Goal: Task Accomplishment & Management: Use online tool/utility

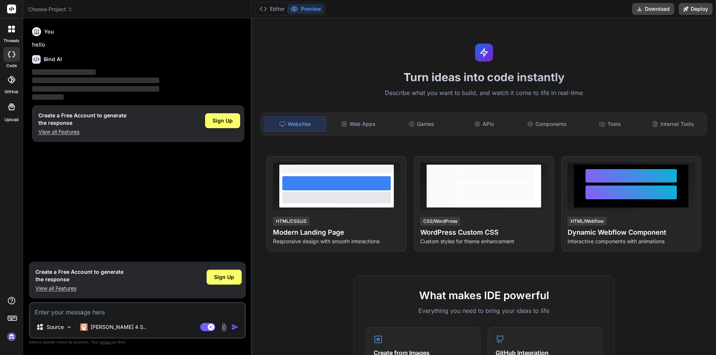
type textarea "x"
click at [177, 311] on textarea at bounding box center [137, 309] width 214 height 13
type textarea "tw-flex tw-grow tw-flex-col tw-py-4 tw-pr-4 ng-star-inserted"
type textarea "x"
type textarea "tw-flex tw-grow tw-flex-col tw-py-4 tw-pr-4 ng-star-inserted"
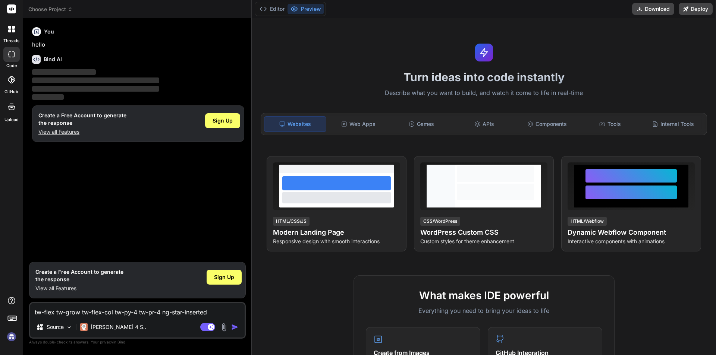
type textarea "x"
type textarea "tw-flex tw-grow tw-flex-col tw-py-4 tw-pr-4 ng-star-inserted h"
type textarea "x"
type textarea "tw-flex tw-grow tw-flex-col tw-py-4 tw-pr-4 ng-star-inserted ha"
type textarea "x"
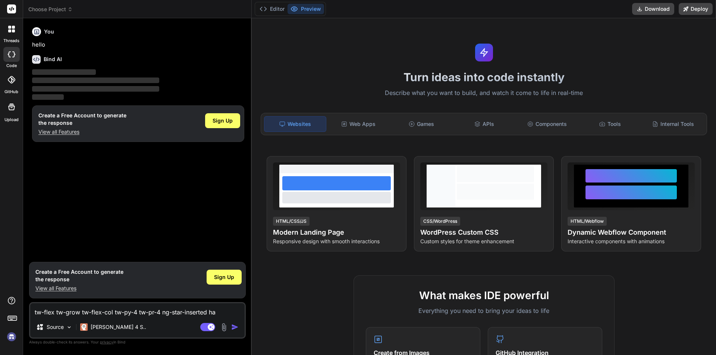
type textarea "tw-flex tw-grow tw-flex-col tw-py-4 tw-pr-4 ng-star-inserted hav"
type textarea "x"
type textarea "tw-flex tw-grow tw-flex-col tw-py-4 tw-pr-4 ng-star-inserted have"
type textarea "x"
type textarea "tw-flex tw-grow tw-flex-col tw-py-4 tw-pr-4 ng-star-inserted have"
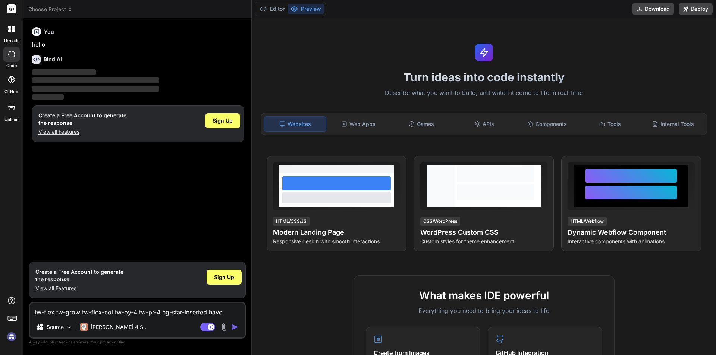
type textarea "x"
type textarea "tw-flex tw-grow tw-flex-col tw-py-4 tw-pr-4 ng-star-inserted have 4"
type textarea "x"
type textarea "tw-flex tw-grow tw-flex-col tw-py-4 tw-pr-4 ng-star-inserted have 4"
type textarea "x"
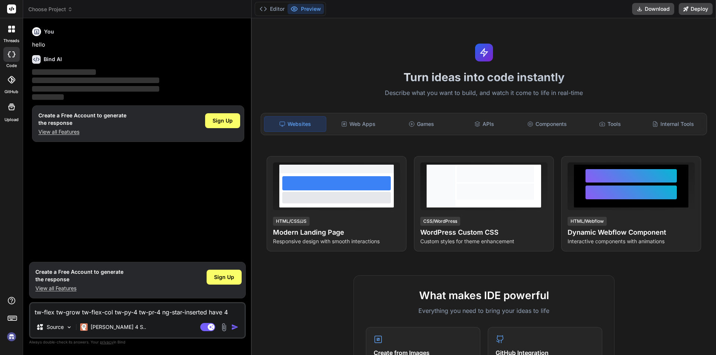
type textarea "tw-flex tw-grow tw-flex-col tw-py-4 tw-pr-4 ng-star-inserted have 4 s"
type textarea "x"
type textarea "tw-flex tw-grow tw-flex-col tw-py-4 tw-pr-4 ng-star-inserted have 4 sa"
type textarea "x"
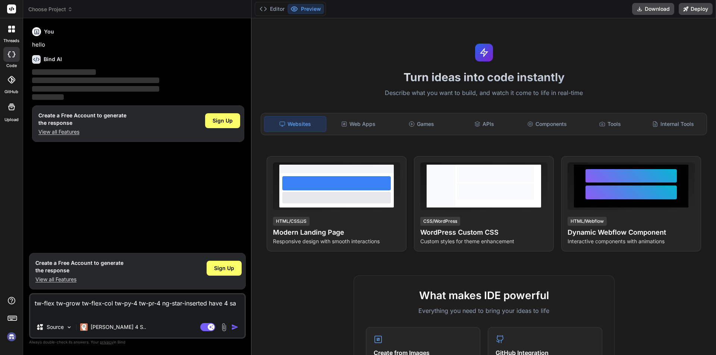
type textarea "tw-flex tw-grow tw-flex-col tw-py-4 tw-pr-4 ng-star-inserted have 4 [PERSON_NAM…"
type textarea "x"
type textarea "tw-flex tw-grow tw-flex-col tw-py-4 tw-pr-4 ng-star-inserted have 4 same"
type textarea "x"
type textarea "tw-flex tw-grow tw-flex-col tw-py-4 tw-pr-4 ng-star-inserted have 4 same"
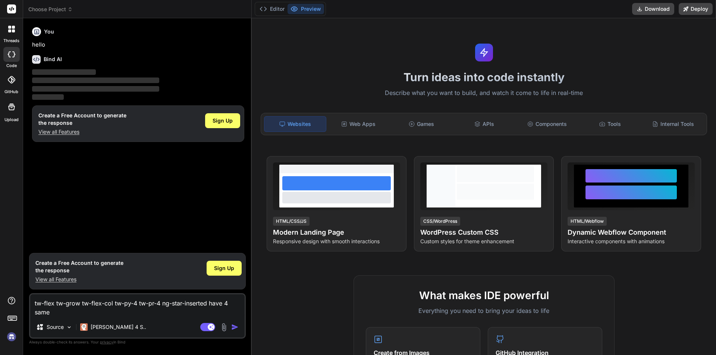
type textarea "x"
type textarea "tw-flex tw-grow tw-flex-col tw-py-4 tw-pr-4 ng-star-inserted have 4 same c"
type textarea "x"
type textarea "tw-flex tw-grow tw-flex-col tw-py-4 tw-pr-4 ng-star-inserted have 4 same cl"
type textarea "x"
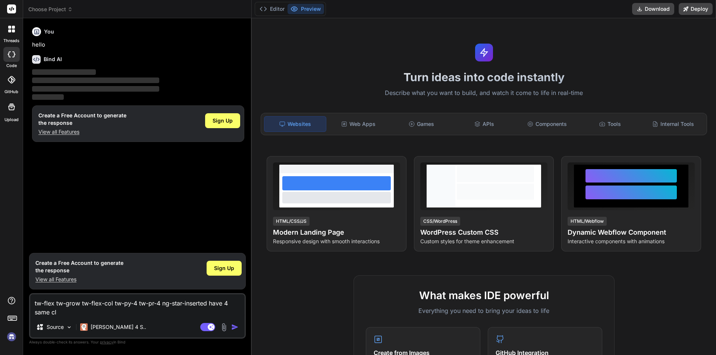
type textarea "tw-flex tw-grow tw-flex-col tw-py-4 tw-pr-4 ng-star-inserted have 4 same cla"
type textarea "x"
type textarea "tw-flex tw-grow tw-flex-col tw-py-4 tw-pr-4 ng-star-inserted have 4 same clas"
type textarea "x"
type textarea "tw-flex tw-grow tw-flex-col tw-py-4 tw-pr-4 ng-star-inserted have 4 same class"
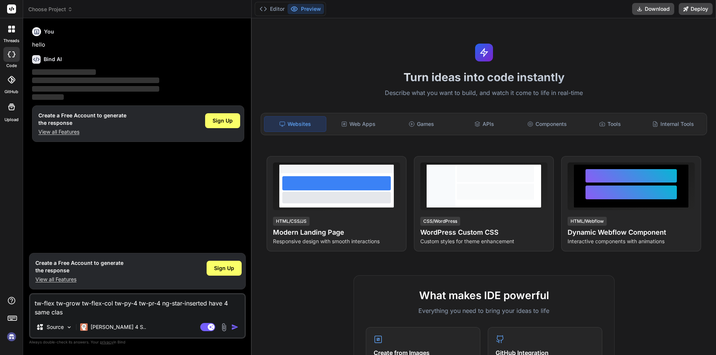
type textarea "x"
type textarea "tw-flex tw-grow tw-flex-col tw-py-4 tw-pr-4 ng-star-inserted have 4 same class"
type textarea "x"
type textarea "tw-flex tw-grow tw-flex-col tw-py-4 tw-pr-4 ng-star-inserted have 4 same class i"
type textarea "x"
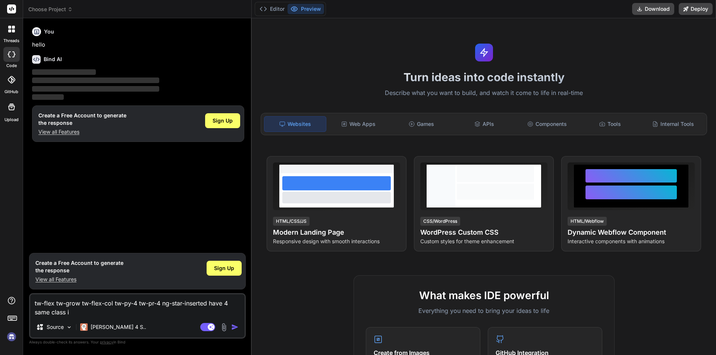
type textarea "tw-flex tw-grow tw-flex-col tw-py-4 tw-pr-4 ng-star-inserted have 4 same class …"
type textarea "x"
type textarea "tw-flex tw-grow tw-flex-col tw-py-4 tw-pr-4 ng-star-inserted have 4 same class …"
type textarea "x"
type textarea "tw-flex tw-grow tw-flex-col tw-py-4 tw-pr-4 ng-star-inserted have 4 same class …"
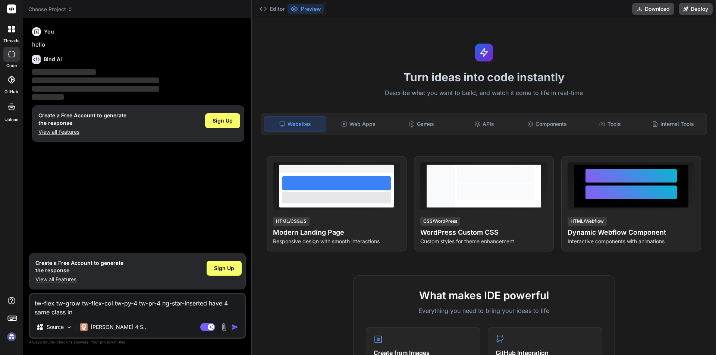
type textarea "x"
type textarea "tw-flex tw-grow tw-flex-col tw-py-4 tw-pr-4 ng-star-inserted have 4 same class …"
type textarea "x"
type textarea "tw-flex tw-grow tw-flex-col tw-py-4 tw-pr-4 ng-star-inserted have 4 same class …"
type textarea "x"
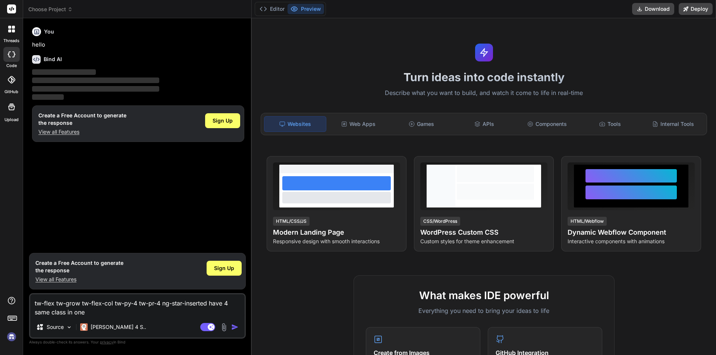
type textarea "tw-flex tw-grow tw-flex-col tw-py-4 tw-pr-4 ng-star-inserted have 4 same class …"
type textarea "x"
type textarea "tw-flex tw-grow tw-flex-col tw-py-4 tw-pr-4 ng-star-inserted have 4 same class …"
type textarea "x"
type textarea "tw-flex tw-grow tw-flex-col tw-py-4 tw-pr-4 ng-star-inserted have 4 same class …"
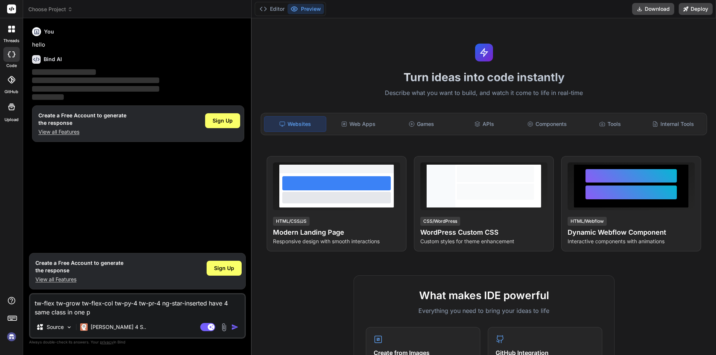
type textarea "x"
type textarea "tw-flex tw-grow tw-flex-col tw-py-4 tw-pr-4 ng-star-inserted have 4 same class …"
type textarea "x"
type textarea "tw-flex tw-grow tw-flex-col tw-py-4 tw-pr-4 ng-star-inserted have 4 same class …"
type textarea "x"
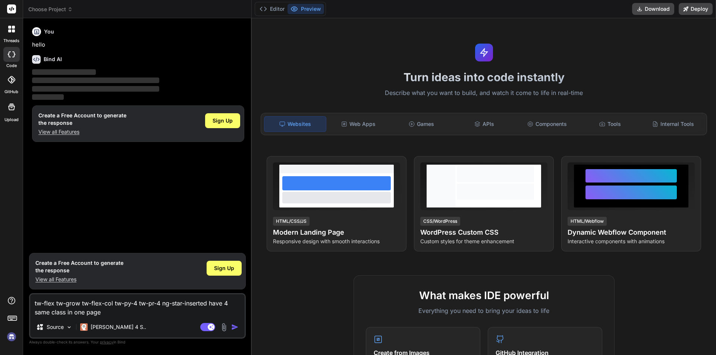
type textarea "tw-flex tw-grow tw-flex-col tw-py-4 tw-pr-4 ng-star-inserted have 4 same class …"
type textarea "x"
type textarea "tw-flex tw-grow tw-flex-col tw-py-4 tw-pr-4 ng-star-inserted have 4 same class …"
type textarea "x"
type textarea "tw-flex tw-grow tw-flex-col tw-py-4 tw-pr-4 ng-star-inserted have 4 same class …"
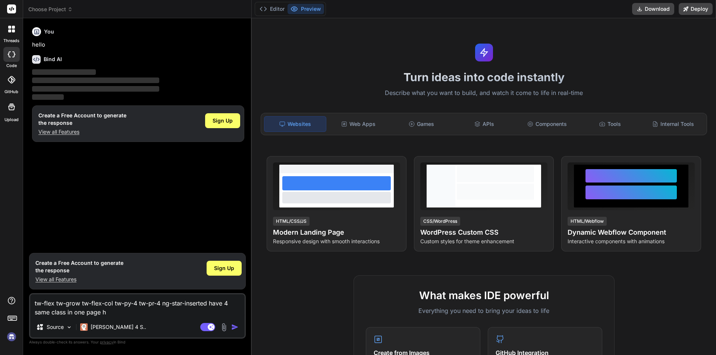
type textarea "x"
type textarea "tw-flex tw-grow tw-flex-col tw-py-4 tw-pr-4 ng-star-inserted have 4 same class …"
type textarea "x"
type textarea "tw-flex tw-grow tw-flex-col tw-py-4 tw-pr-4 ng-star-inserted have 4 same class …"
type textarea "x"
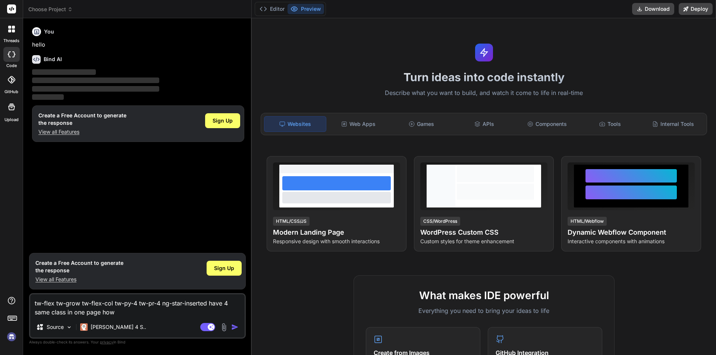
type textarea "tw-flex tw-grow tw-flex-col tw-py-4 tw-pr-4 ng-star-inserted have 4 same class …"
type textarea "x"
type textarea "tw-flex tw-grow tw-flex-col tw-py-4 tw-pr-4 ng-star-inserted have 4 same class …"
type textarea "x"
type textarea "tw-flex tw-grow tw-flex-col tw-py-4 tw-pr-4 ng-star-inserted have 4 same class …"
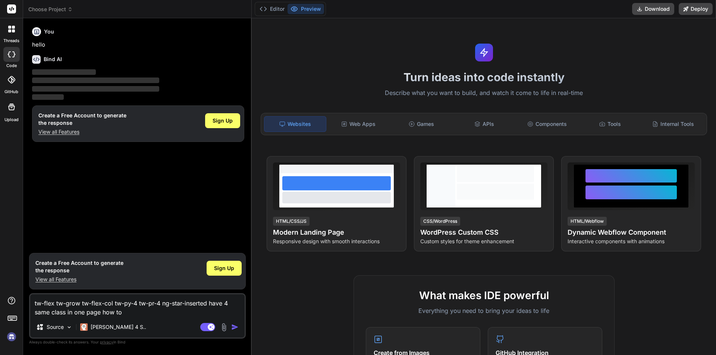
type textarea "x"
type textarea "tw-flex tw-grow tw-flex-col tw-py-4 tw-pr-4 ng-star-inserted have 4 same class …"
type textarea "x"
type textarea "tw-flex tw-grow tw-flex-col tw-py-4 tw-pr-4 ng-star-inserted have 4 same class …"
type textarea "x"
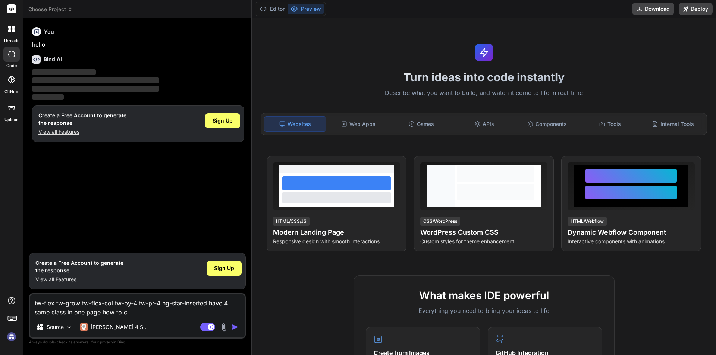
type textarea "tw-flex tw-grow tw-flex-col tw-py-4 tw-pr-4 ng-star-inserted have 4 same class …"
type textarea "x"
type textarea "tw-flex tw-grow tw-flex-col tw-py-4 tw-pr-4 ng-star-inserted have 4 same class …"
type textarea "x"
type textarea "tw-flex tw-grow tw-flex-col tw-py-4 tw-pr-4 ng-star-inserted have 4 same class …"
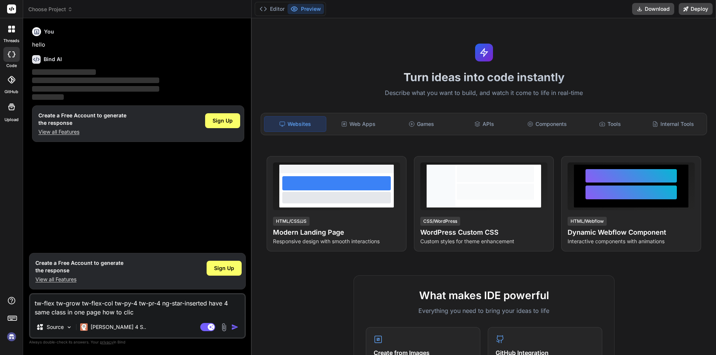
type textarea "x"
type textarea "tw-flex tw-grow tw-flex-col tw-py-4 tw-pr-4 ng-star-inserted have 4 same class …"
type textarea "x"
type textarea "tw-flex tw-grow tw-flex-col tw-py-4 tw-pr-4 ng-star-inserted have 4 same class …"
type textarea "x"
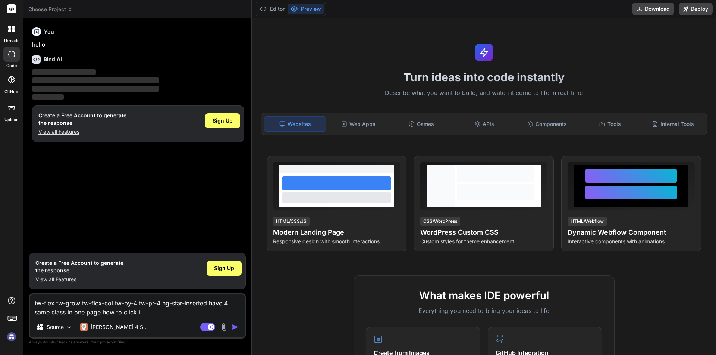
type textarea "tw-flex tw-grow tw-flex-col tw-py-4 tw-pr-4 ng-star-inserted have 4 same class …"
type textarea "x"
type textarea "tw-flex tw-grow tw-flex-col tw-py-4 tw-pr-4 ng-star-inserted have 4 same class …"
type textarea "x"
type textarea "tw-flex tw-grow tw-flex-col tw-py-4 tw-pr-4 ng-star-inserted have 4 same class …"
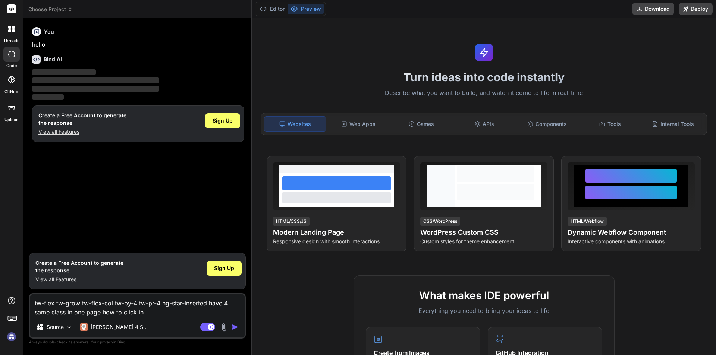
type textarea "x"
type textarea "tw-flex tw-grow tw-flex-col tw-py-4 tw-pr-4 ng-star-inserted have 4 same class …"
type textarea "x"
type textarea "tw-flex tw-grow tw-flex-col tw-py-4 tw-pr-4 ng-star-inserted have 4 same class …"
type textarea "x"
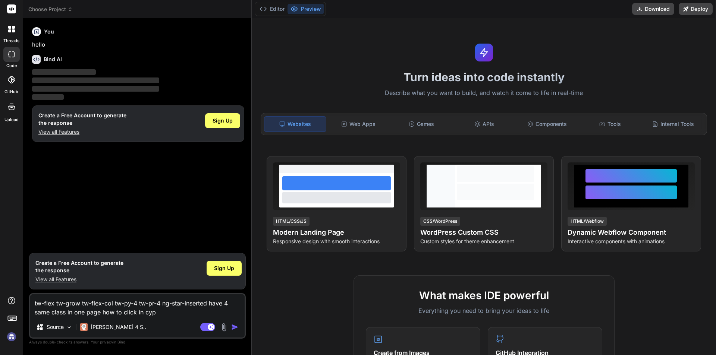
type textarea "tw-flex tw-grow tw-flex-col tw-py-4 tw-pr-4 ng-star-inserted have 4 same class …"
type textarea "x"
type textarea "tw-flex tw-grow tw-flex-col tw-py-4 tw-pr-4 ng-star-inserted have 4 same class …"
type textarea "x"
type textarea "tw-flex tw-grow tw-flex-col tw-py-4 tw-pr-4 ng-star-inserted have 4 same class …"
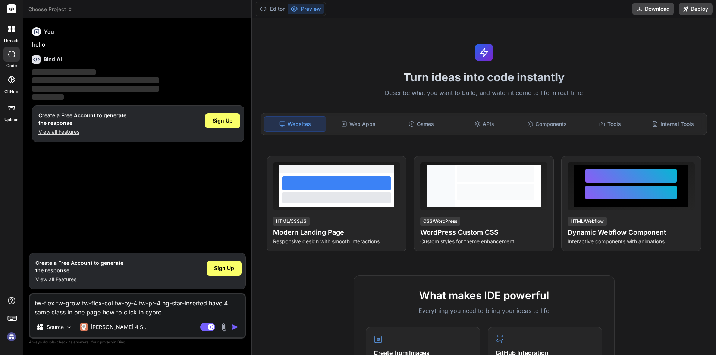
type textarea "x"
type textarea "tw-flex tw-grow tw-flex-col tw-py-4 tw-pr-4 ng-star-inserted have 4 same class …"
type textarea "x"
type textarea "tw-flex tw-grow tw-flex-col tw-py-4 tw-pr-4 ng-star-inserted have 4 same class …"
click at [241, 328] on button "button" at bounding box center [236, 327] width 10 height 7
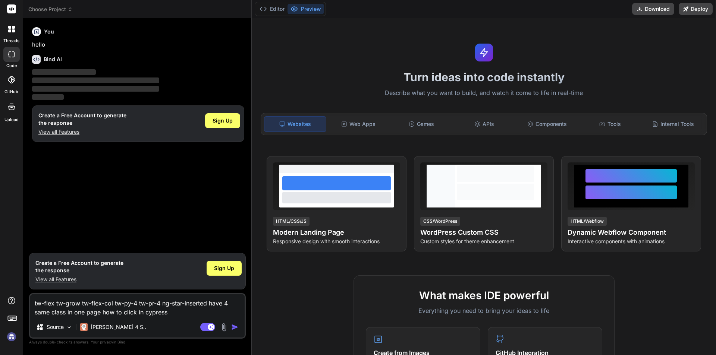
click at [233, 326] on img "button" at bounding box center [234, 327] width 7 height 7
click at [225, 270] on span "Sign Up" at bounding box center [224, 268] width 20 height 7
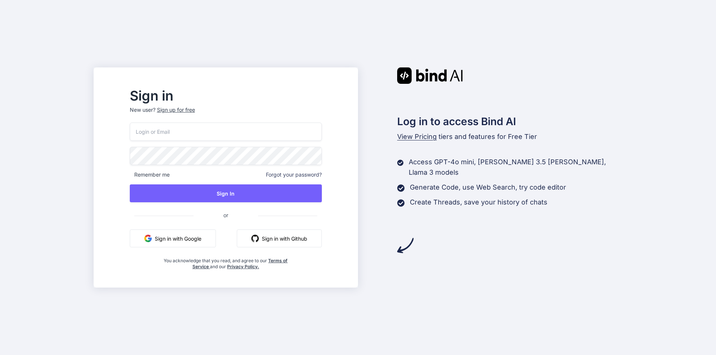
click at [232, 134] on input "email" at bounding box center [226, 132] width 192 height 18
